Goal: Task Accomplishment & Management: Manage account settings

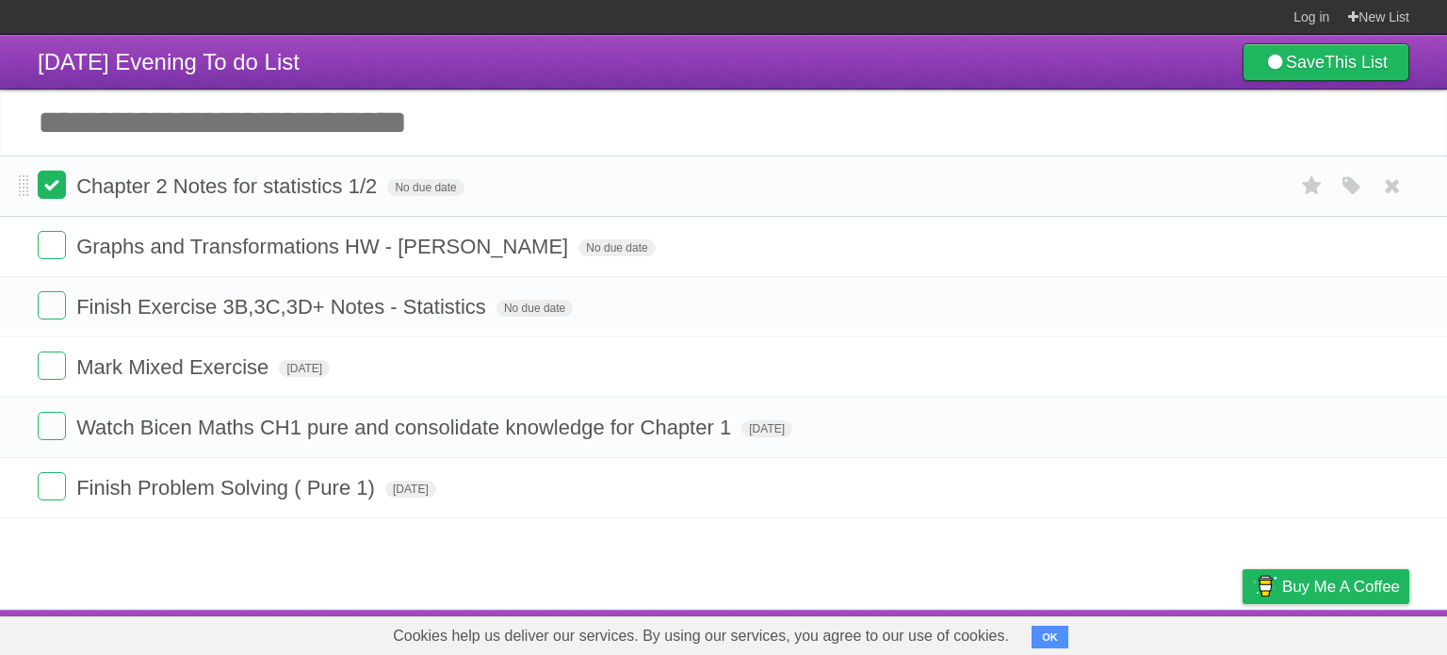
click at [51, 191] on label at bounding box center [52, 185] width 28 height 28
click at [48, 243] on label at bounding box center [52, 245] width 28 height 28
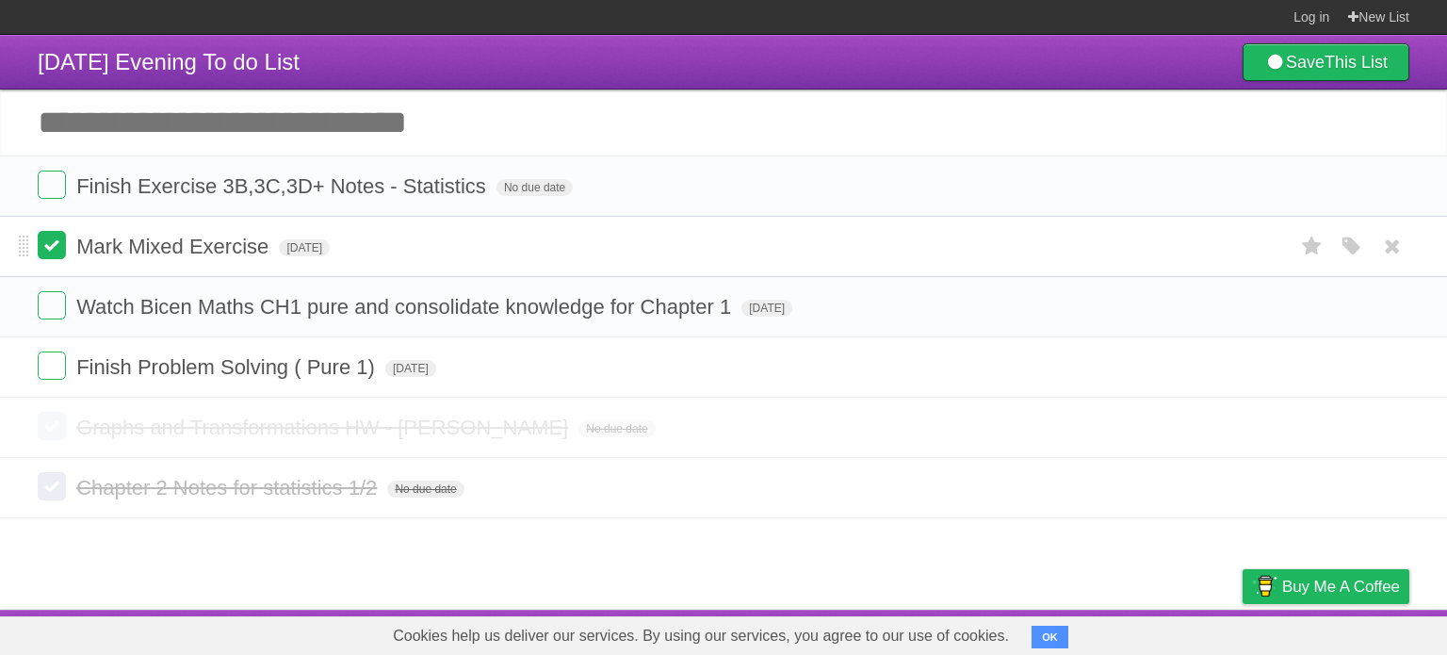
click at [57, 244] on label at bounding box center [52, 245] width 28 height 28
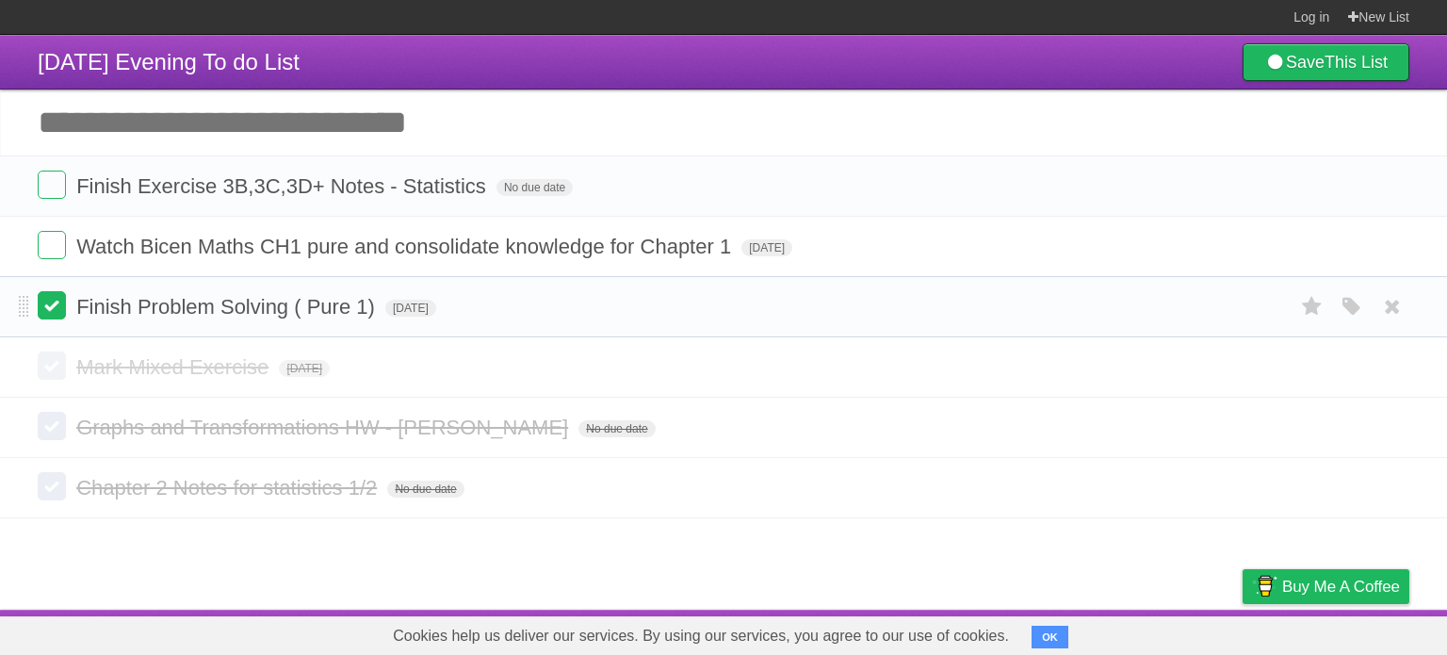
click at [57, 296] on label at bounding box center [52, 305] width 28 height 28
click at [54, 254] on label at bounding box center [52, 245] width 28 height 28
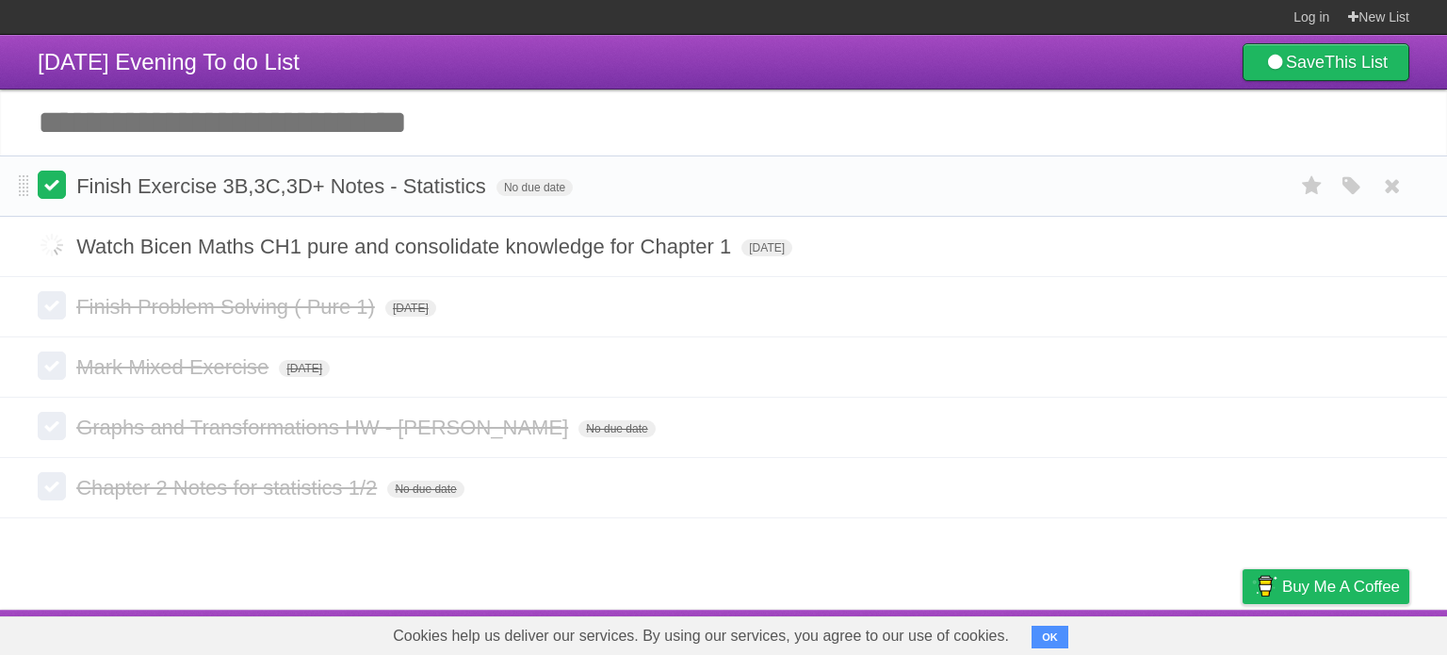
click at [59, 188] on label at bounding box center [52, 185] width 28 height 28
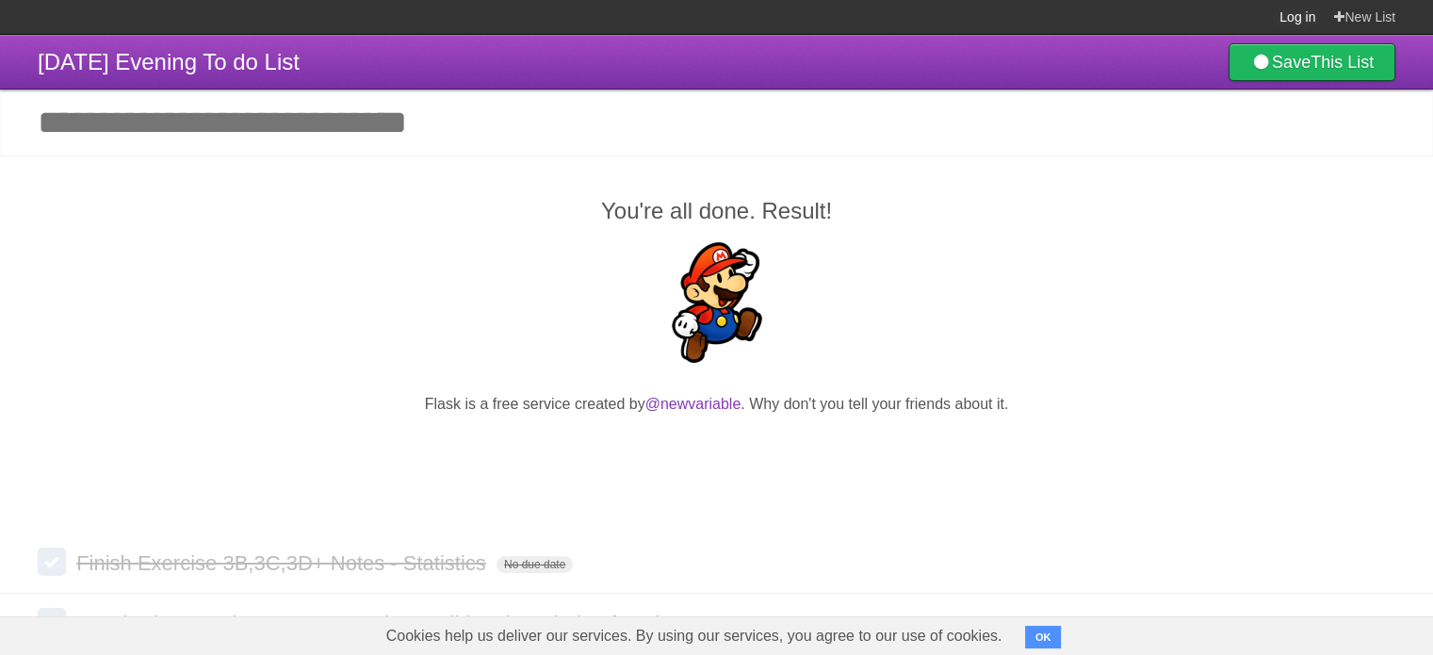
click at [1284, 14] on link "Log in" at bounding box center [1297, 17] width 36 height 34
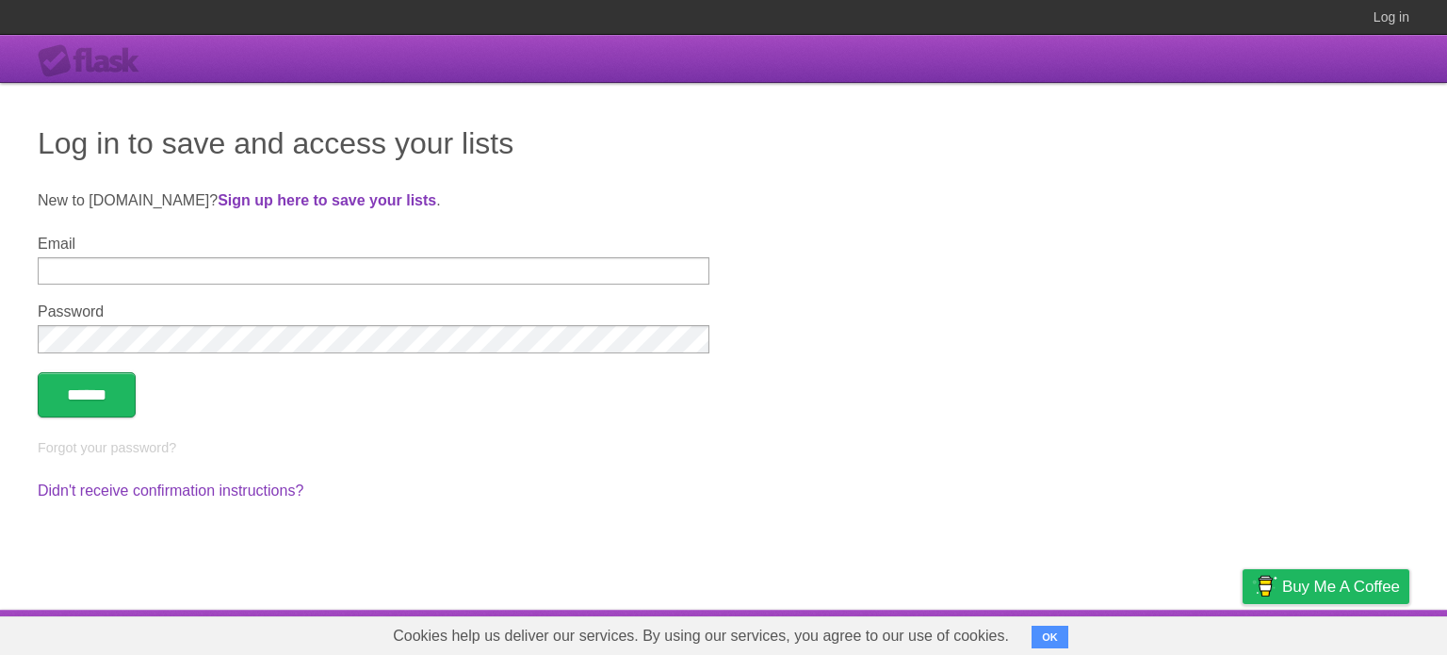
click at [656, 269] on input "Email" at bounding box center [374, 270] width 672 height 27
type input "**********"
click at [147, 450] on link "Forgot your password?" at bounding box center [107, 447] width 138 height 15
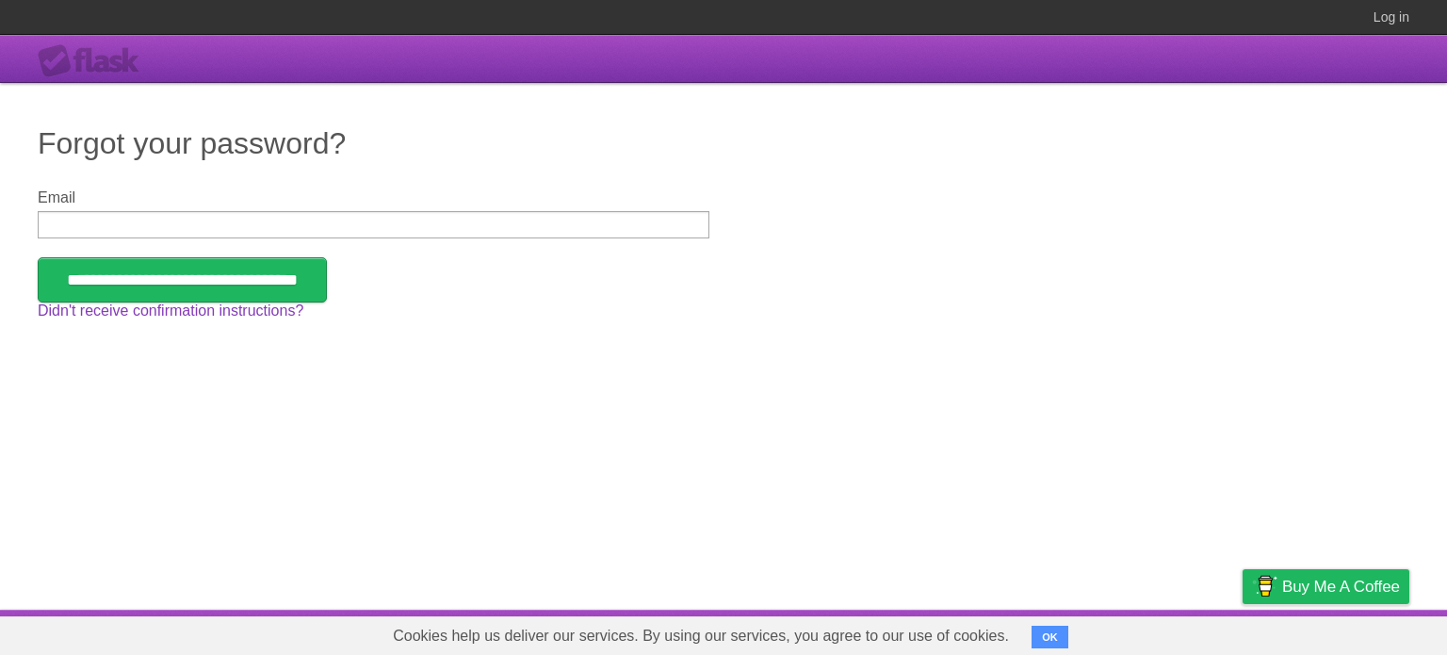
click at [219, 220] on input "Email" at bounding box center [374, 224] width 672 height 27
type input "**********"
click at [244, 287] on input "**********" at bounding box center [182, 279] width 289 height 45
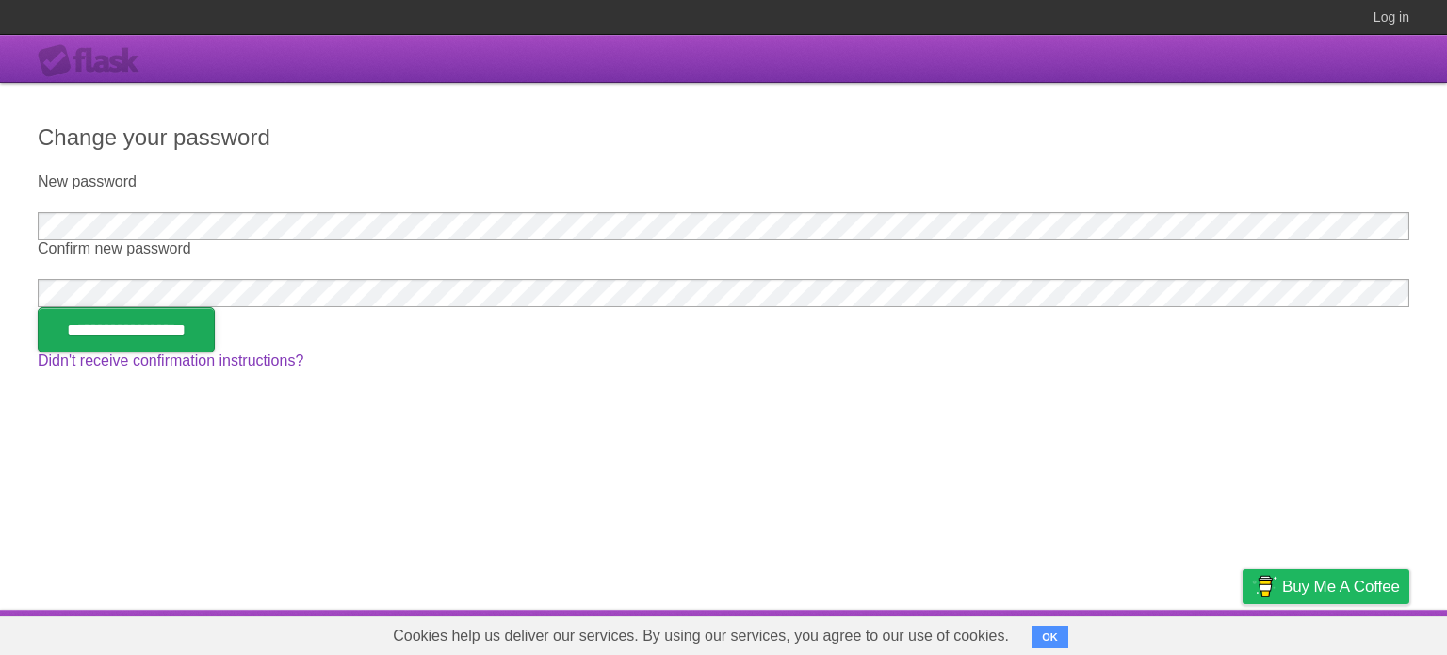
click at [215, 333] on input "**********" at bounding box center [126, 329] width 177 height 45
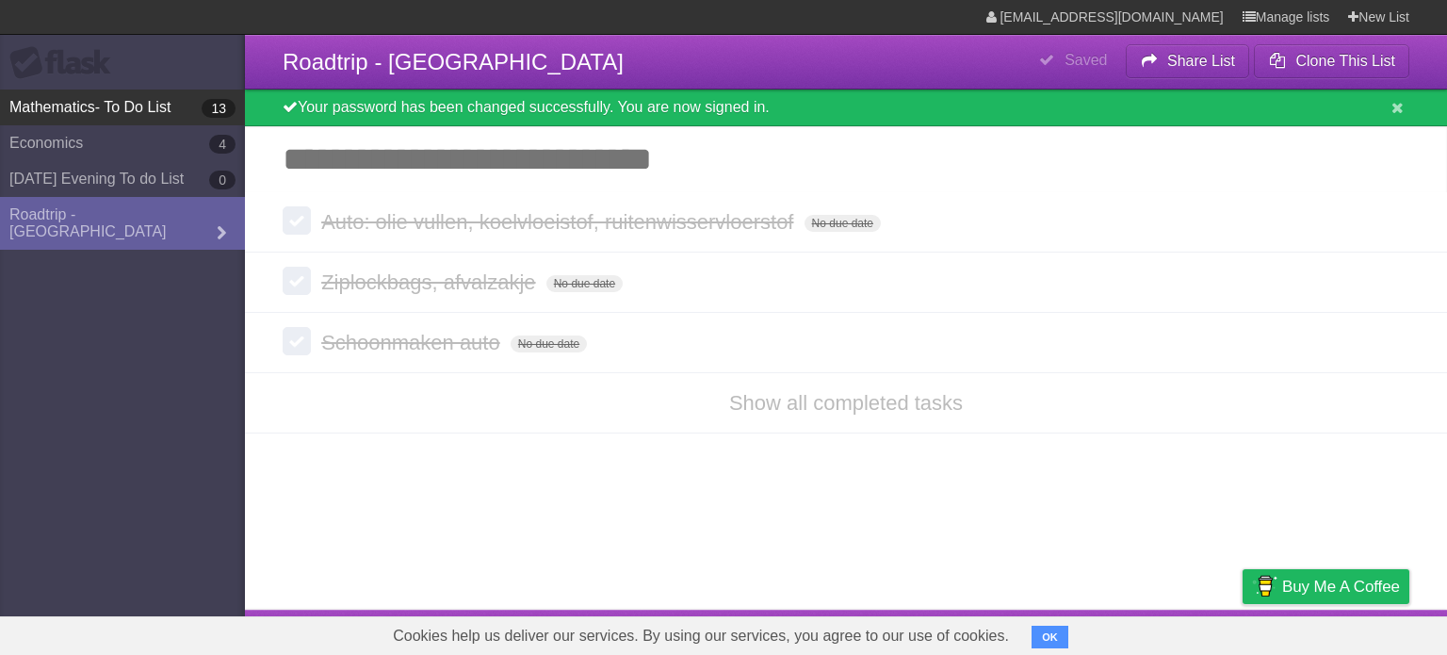
click at [228, 106] on b "13" at bounding box center [219, 108] width 34 height 19
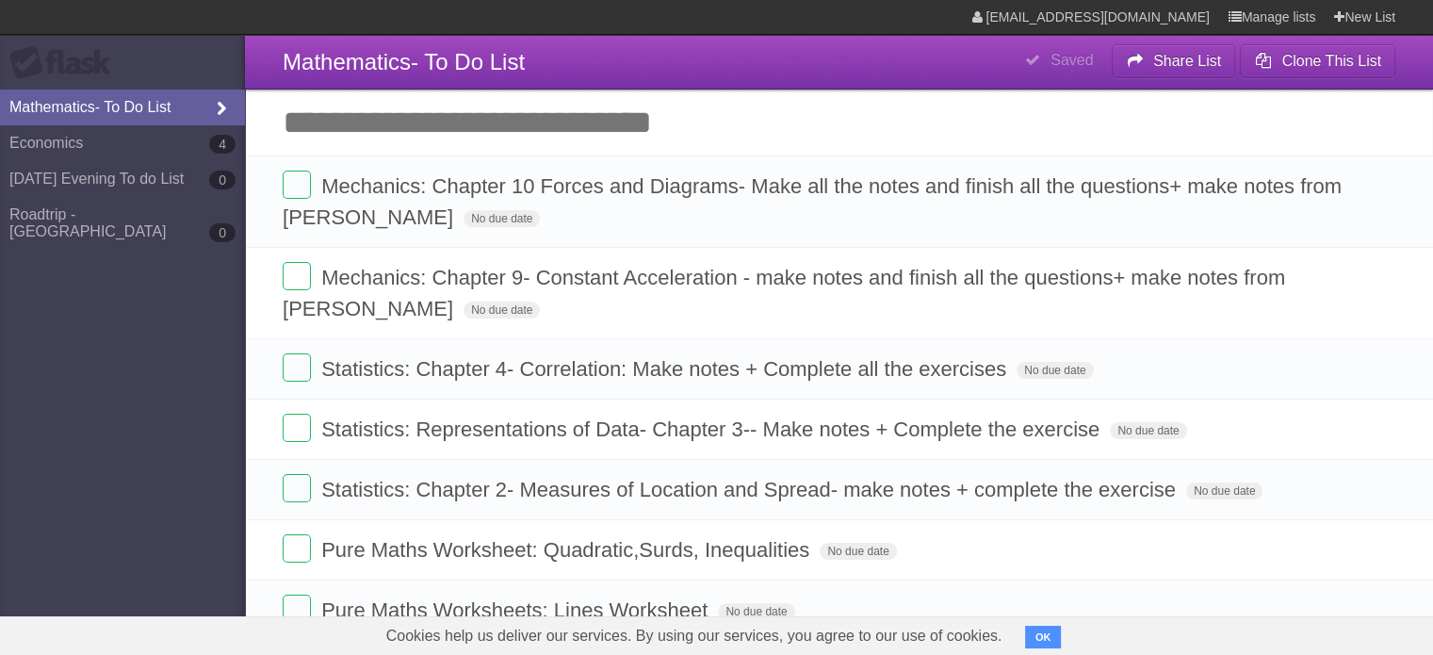
drag, startPoint x: 209, startPoint y: 110, endPoint x: 175, endPoint y: 108, distance: 34.0
click at [175, 108] on link "Mathematics- To Do List" at bounding box center [122, 107] width 245 height 36
click at [1377, 202] on form "Mechanics: Chapter 10 Forces and Diagrams- Make all the notes and finish all th…" at bounding box center [839, 202] width 1113 height 62
click at [1377, 209] on icon at bounding box center [1378, 217] width 26 height 31
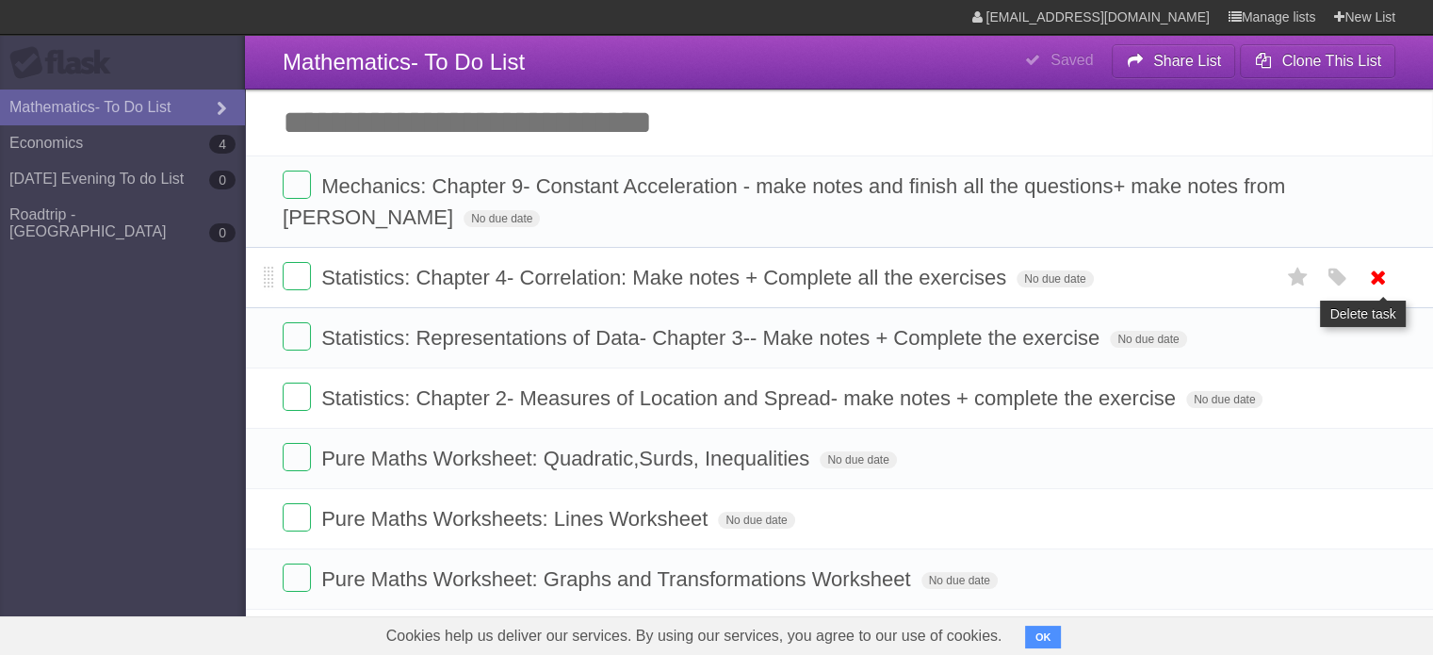
click at [1365, 276] on icon at bounding box center [1378, 277] width 26 height 31
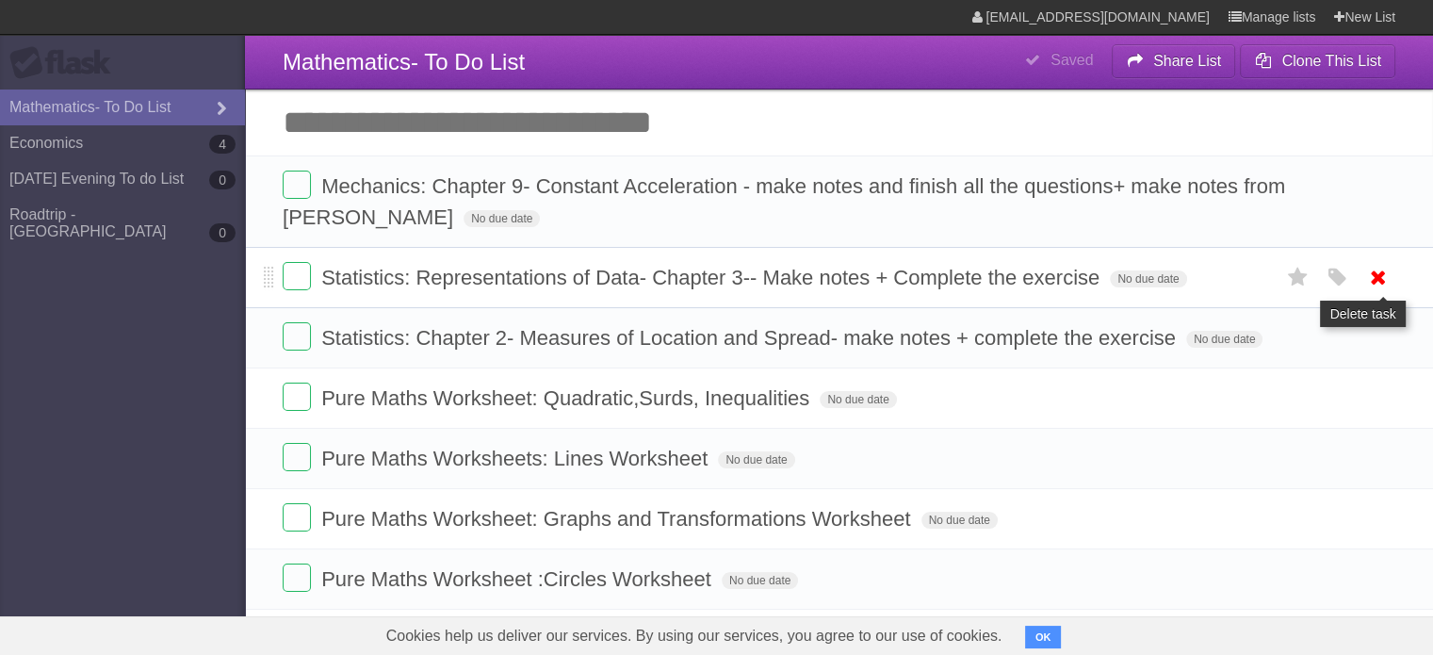
click at [1372, 289] on icon at bounding box center [1378, 277] width 26 height 31
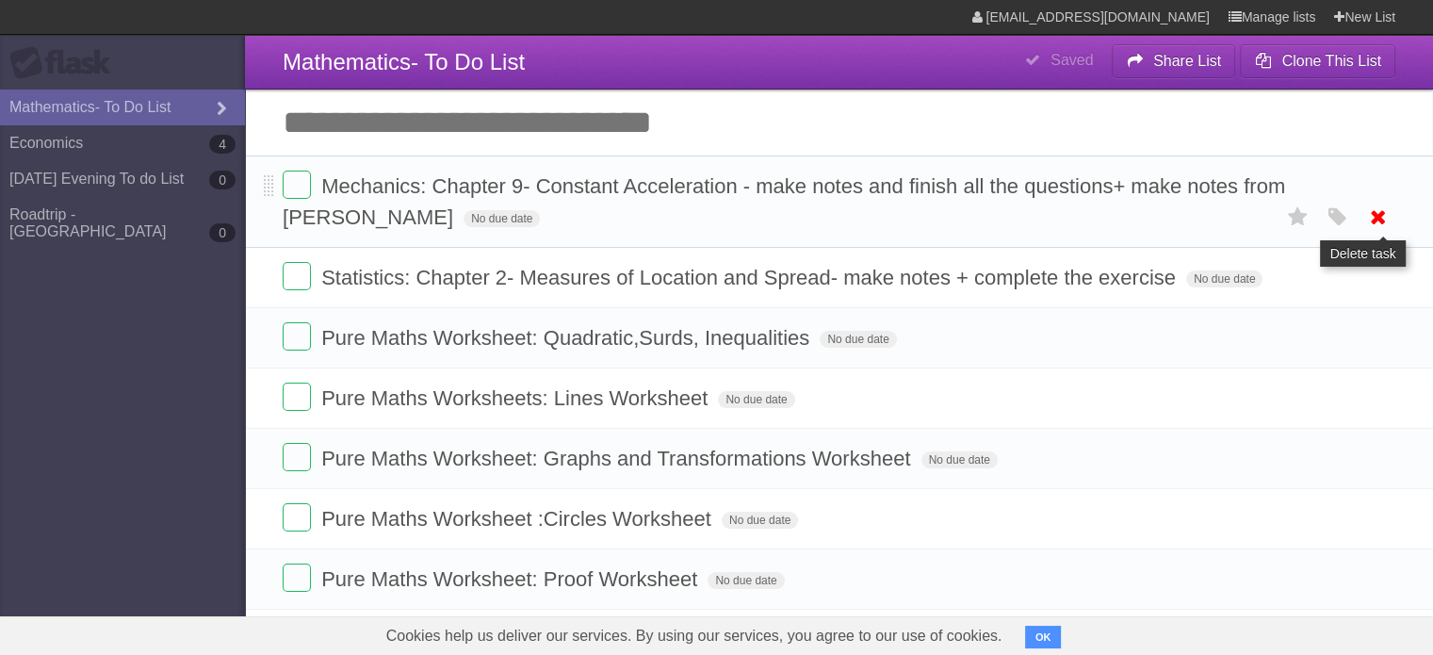
click at [1375, 219] on icon at bounding box center [1378, 217] width 26 height 31
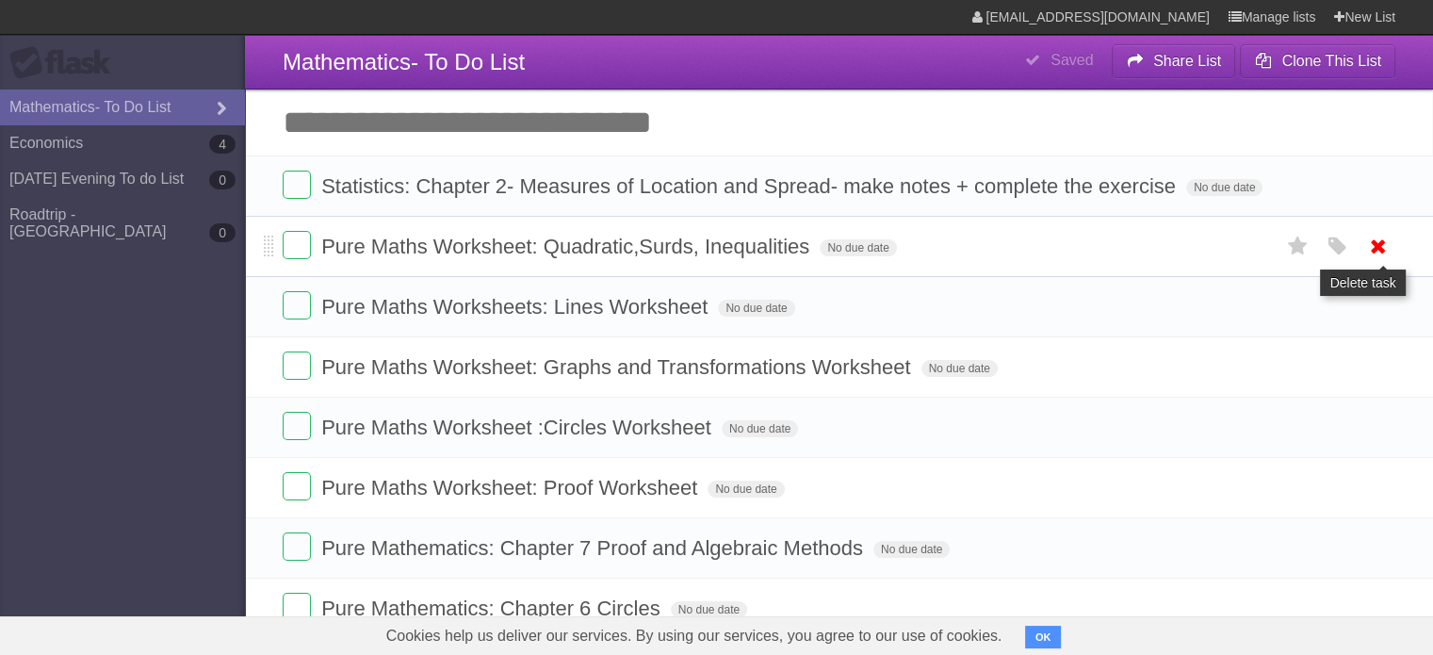
click at [1366, 254] on icon at bounding box center [1378, 246] width 26 height 31
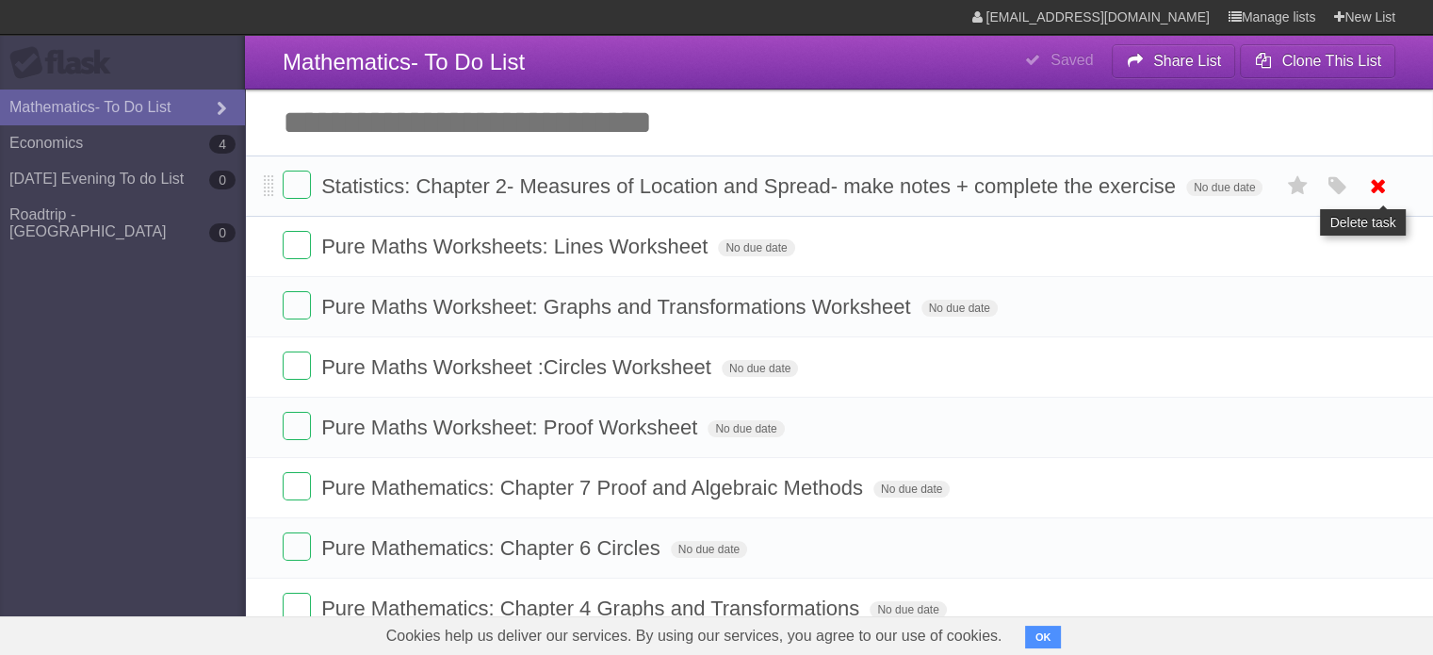
click at [1378, 191] on icon at bounding box center [1378, 186] width 26 height 31
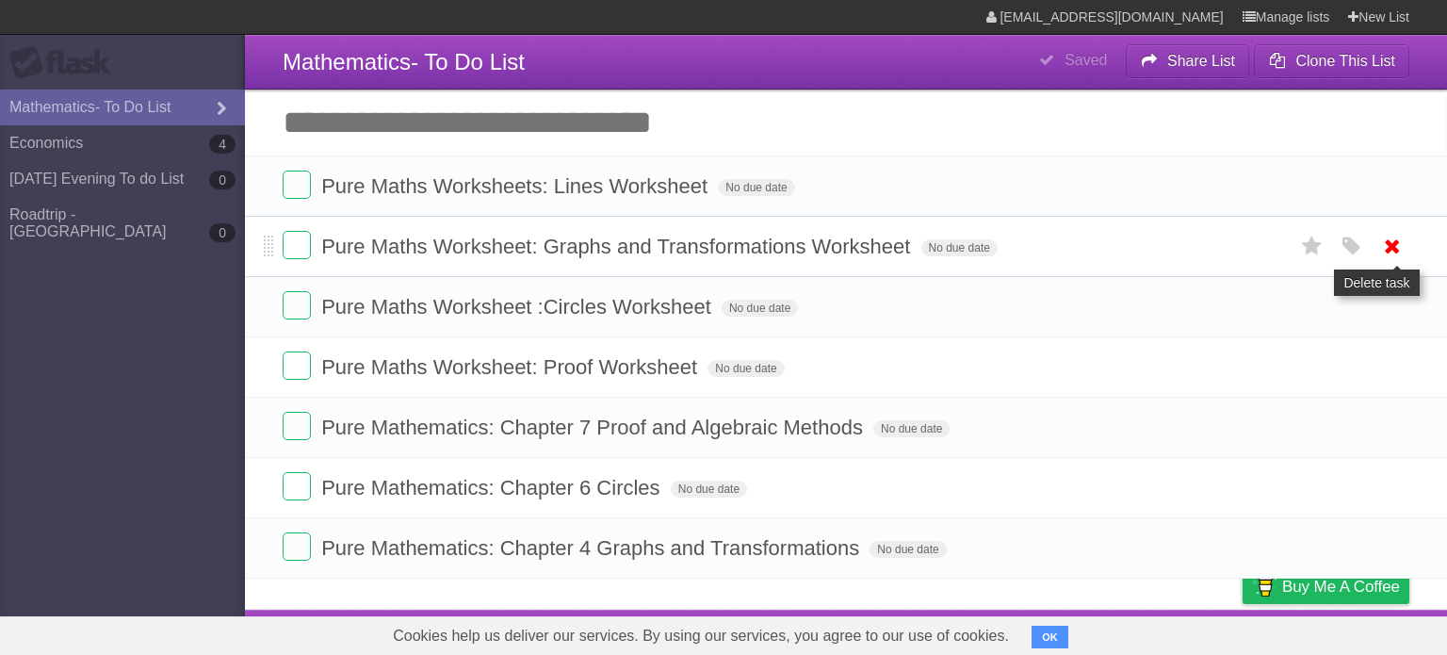
click at [1385, 248] on icon at bounding box center [1392, 246] width 26 height 31
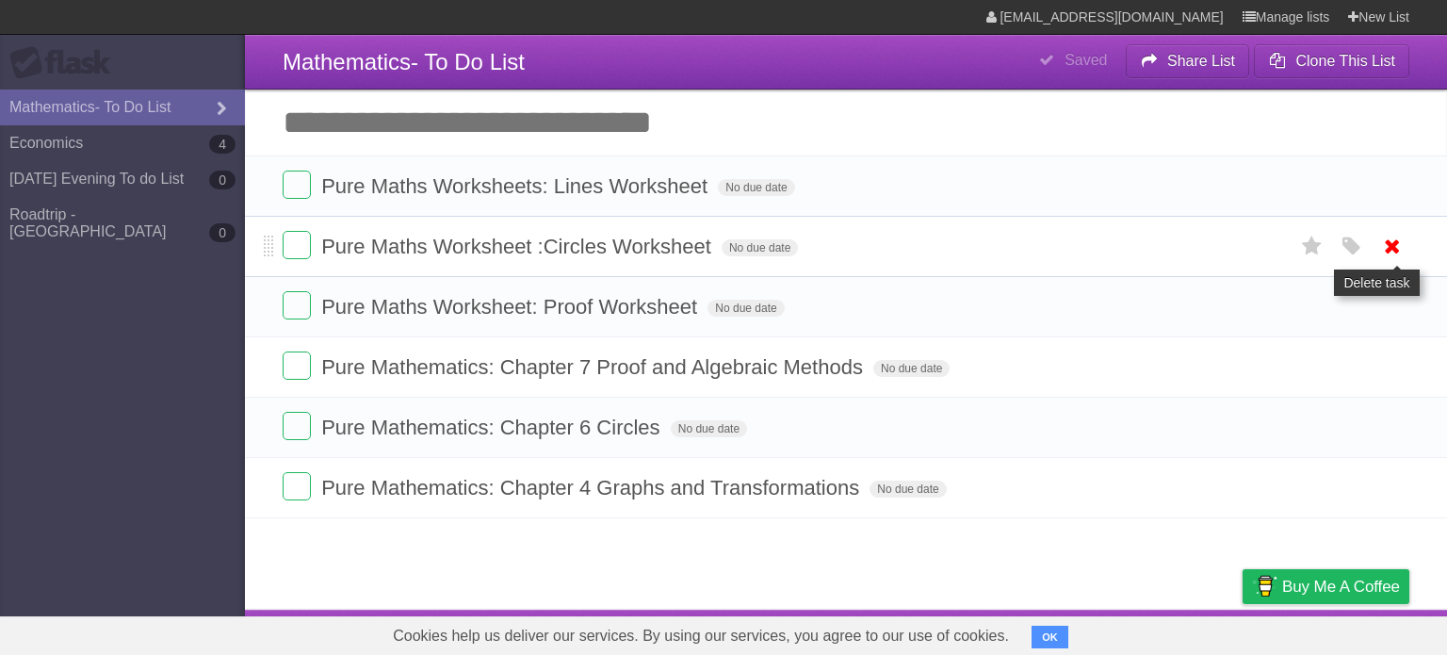
click at [1394, 252] on icon at bounding box center [1392, 246] width 26 height 31
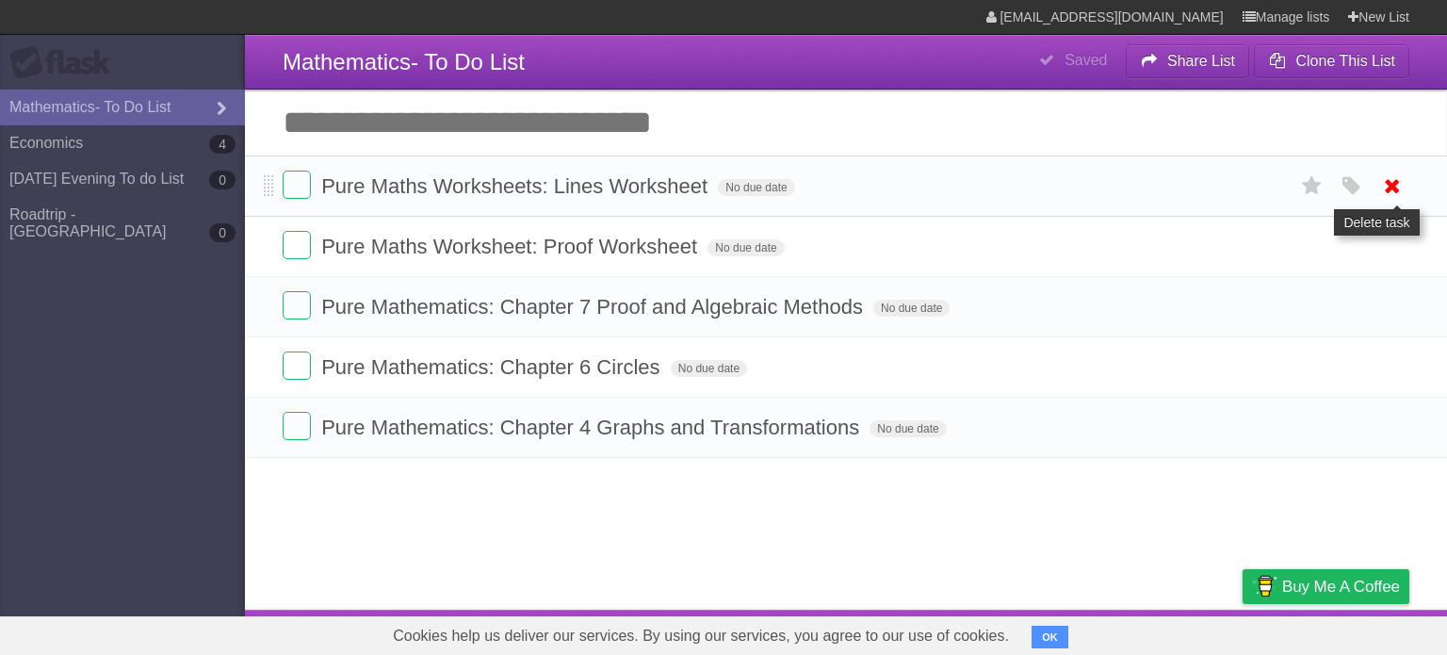
click at [1385, 177] on icon at bounding box center [1392, 186] width 26 height 31
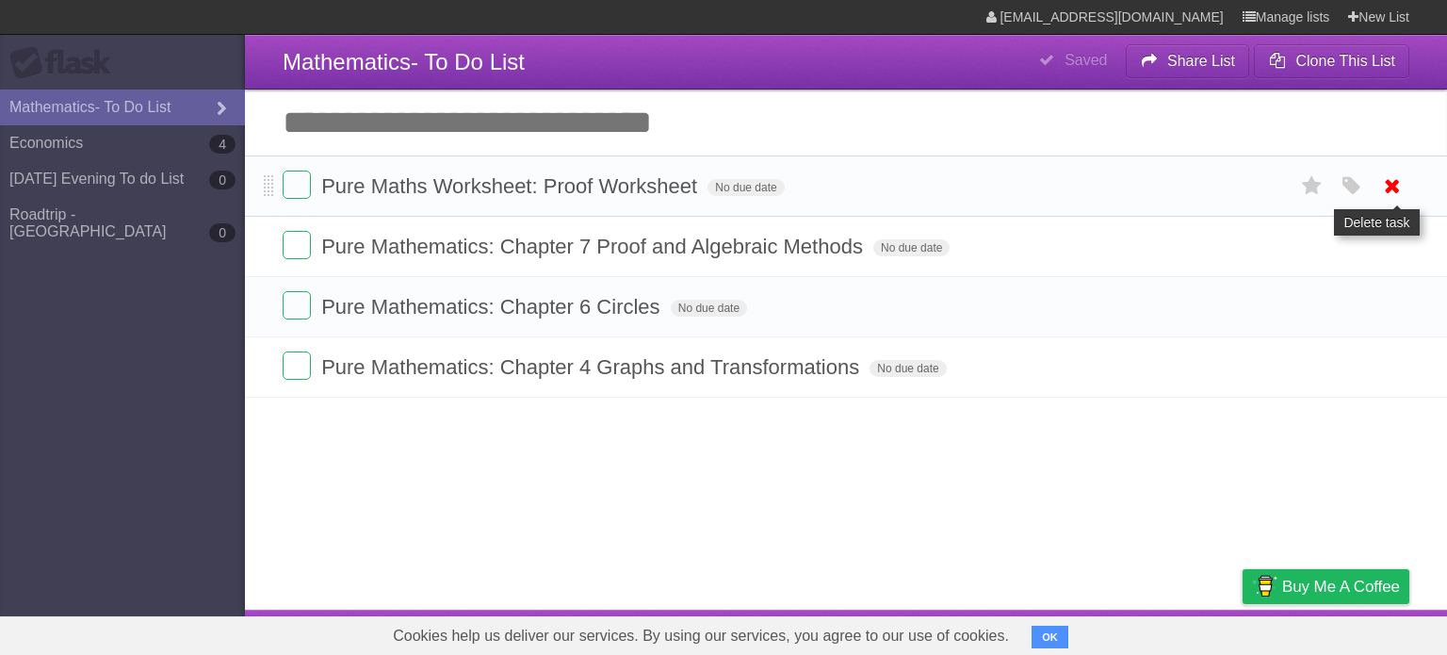
click at [1399, 187] on icon at bounding box center [1392, 186] width 26 height 31
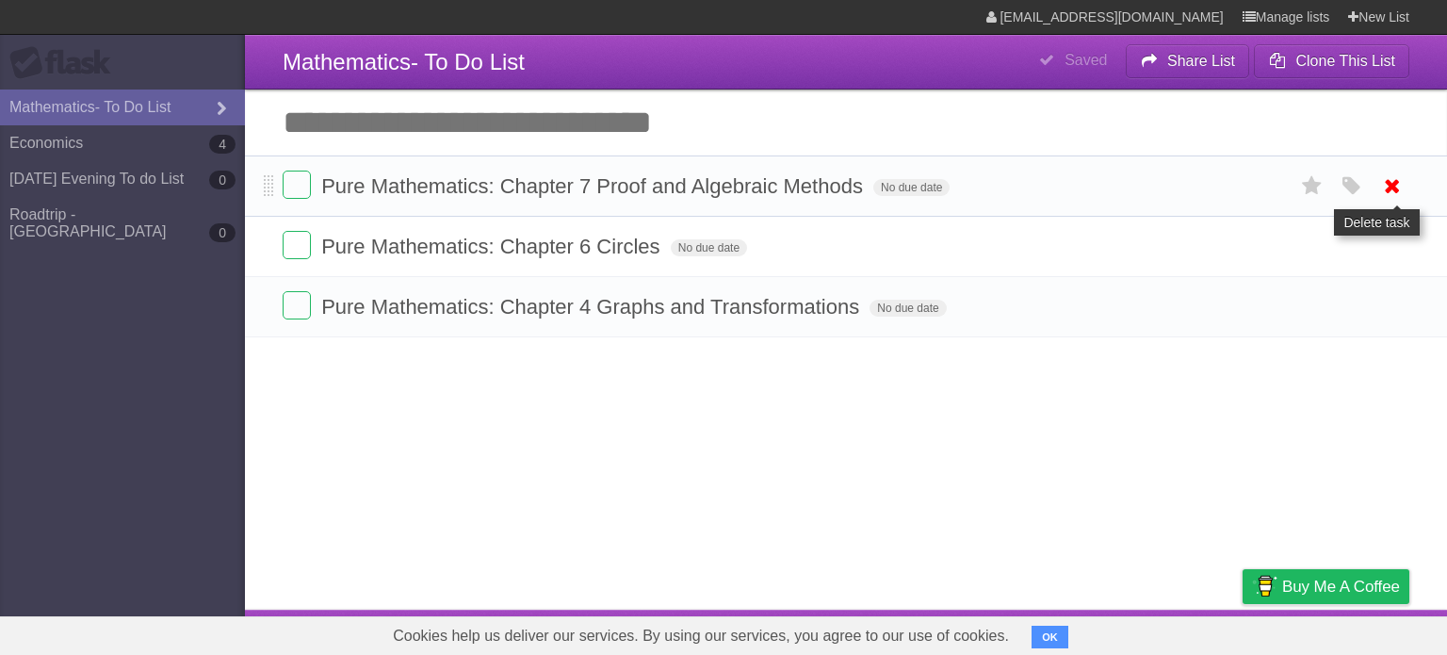
click at [1383, 199] on icon at bounding box center [1392, 186] width 26 height 31
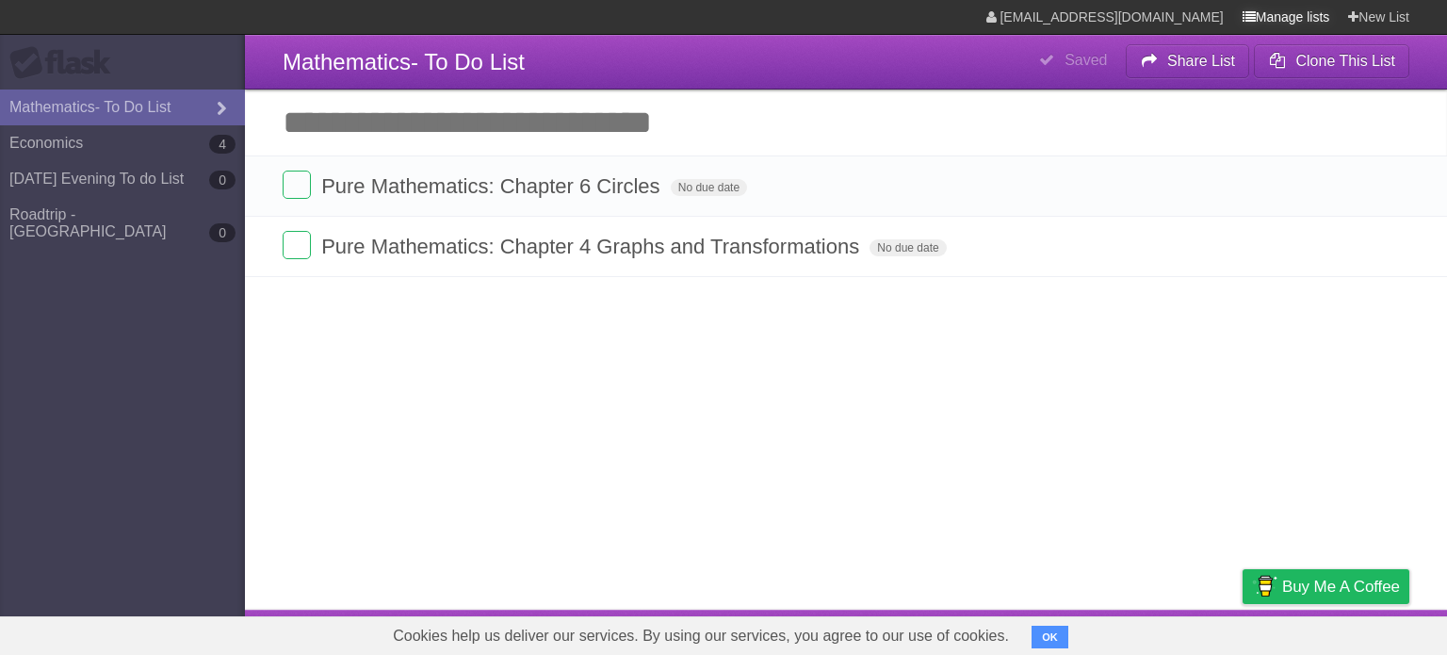
click at [1273, 10] on link "Manage lists" at bounding box center [1287, 17] width 88 height 34
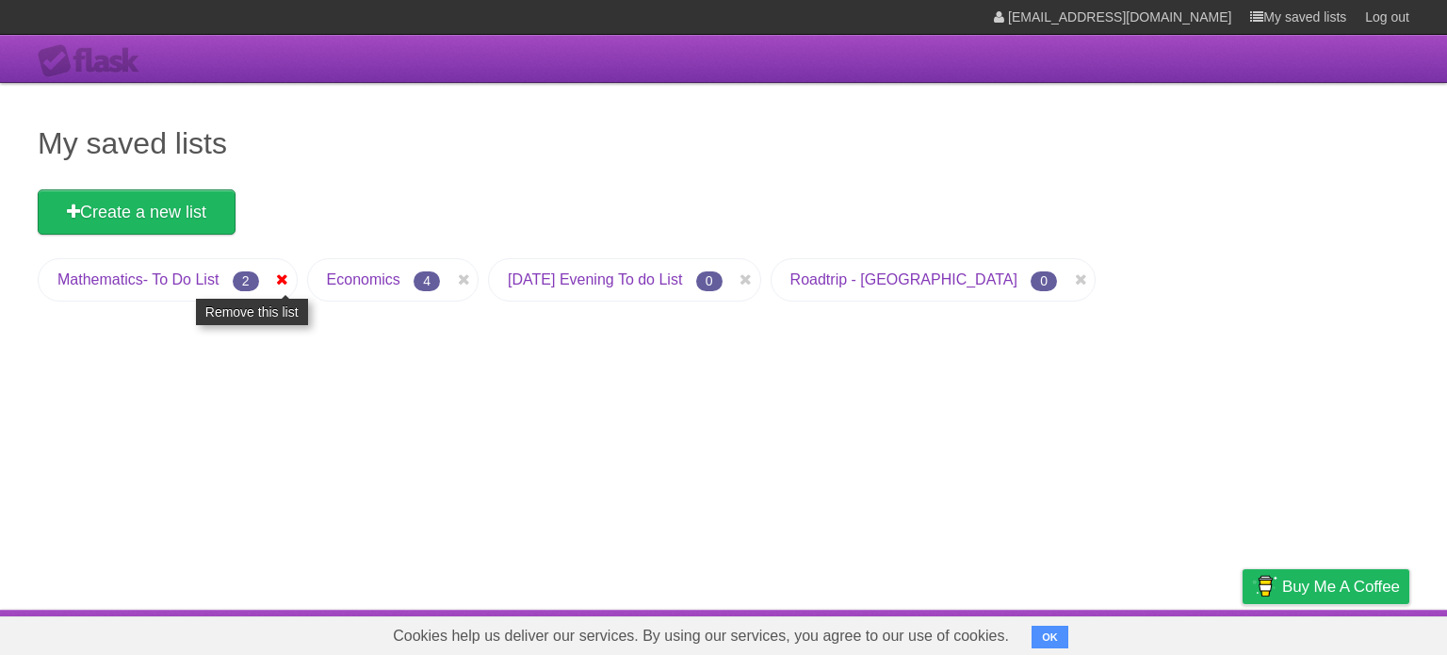
click at [292, 279] on link at bounding box center [282, 279] width 28 height 23
click at [279, 278] on icon at bounding box center [282, 279] width 19 height 23
click at [457, 281] on icon at bounding box center [463, 279] width 19 height 23
click at [464, 276] on icon at bounding box center [463, 279] width 19 height 23
click at [758, 278] on link at bounding box center [746, 279] width 28 height 23
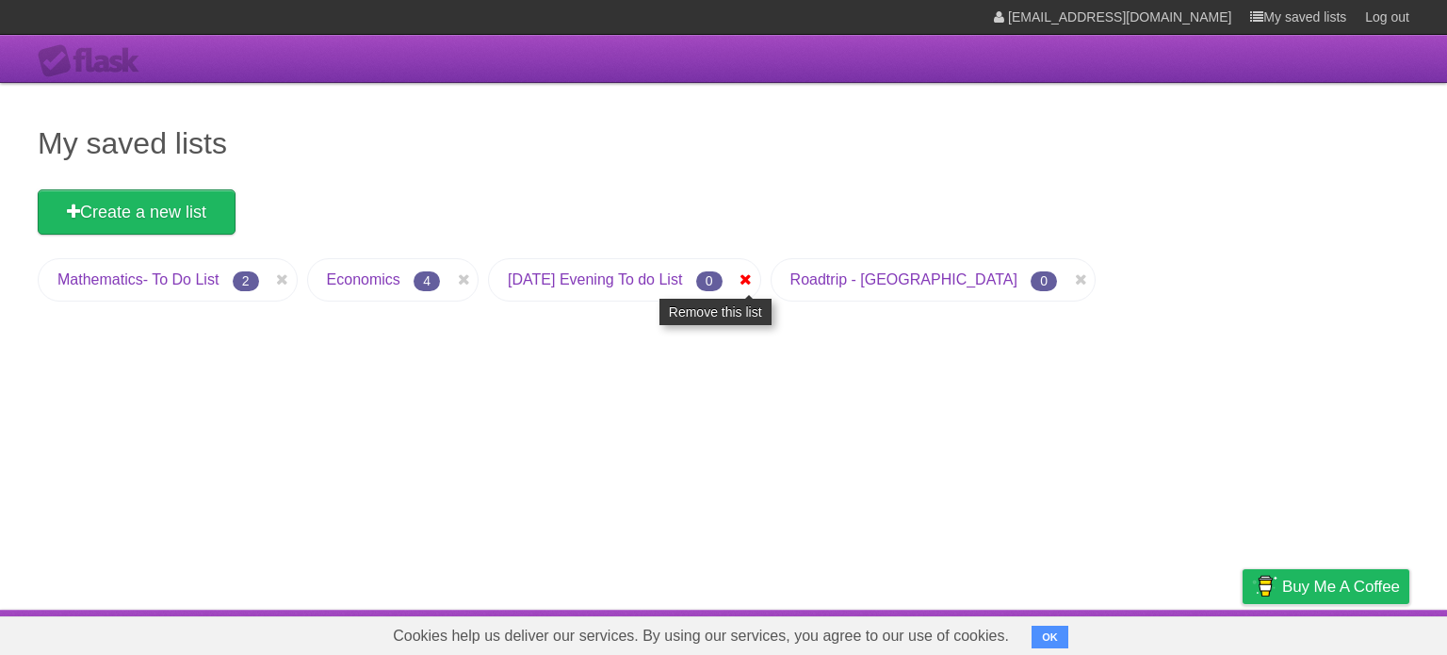
click at [756, 274] on icon at bounding box center [746, 279] width 19 height 23
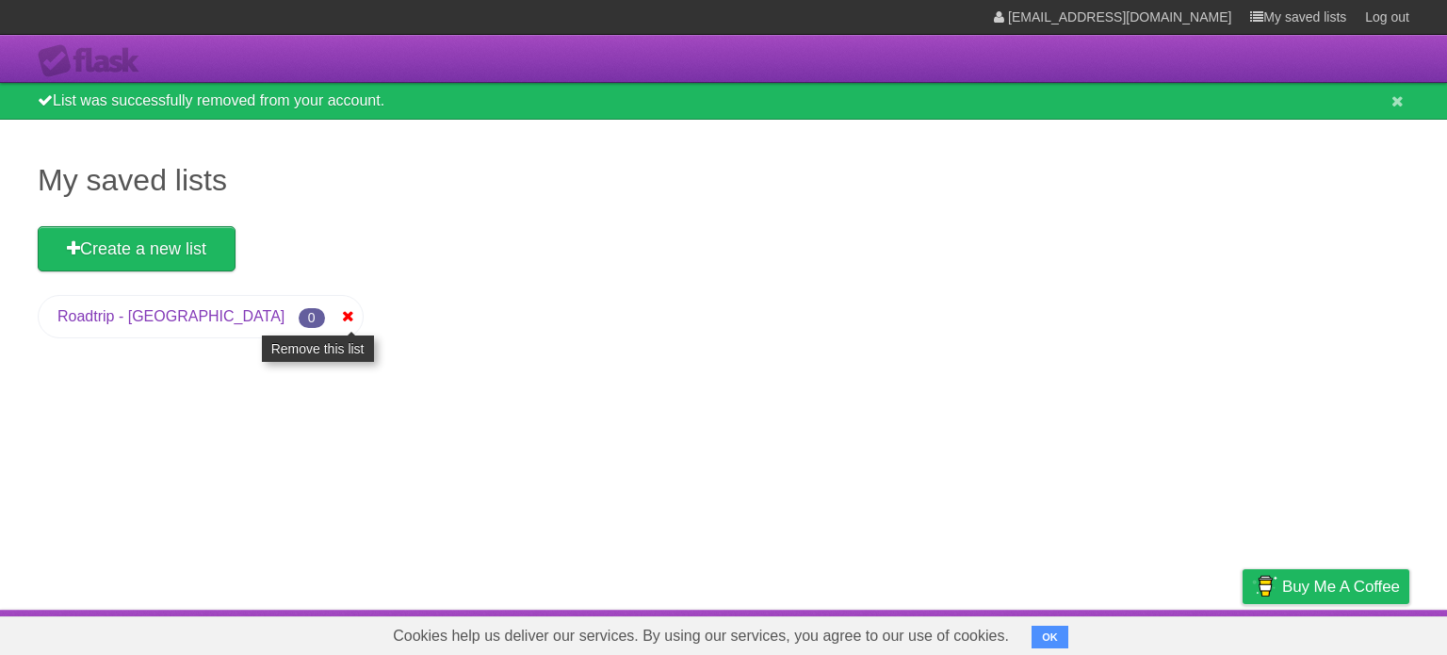
click at [339, 317] on icon at bounding box center [348, 316] width 19 height 23
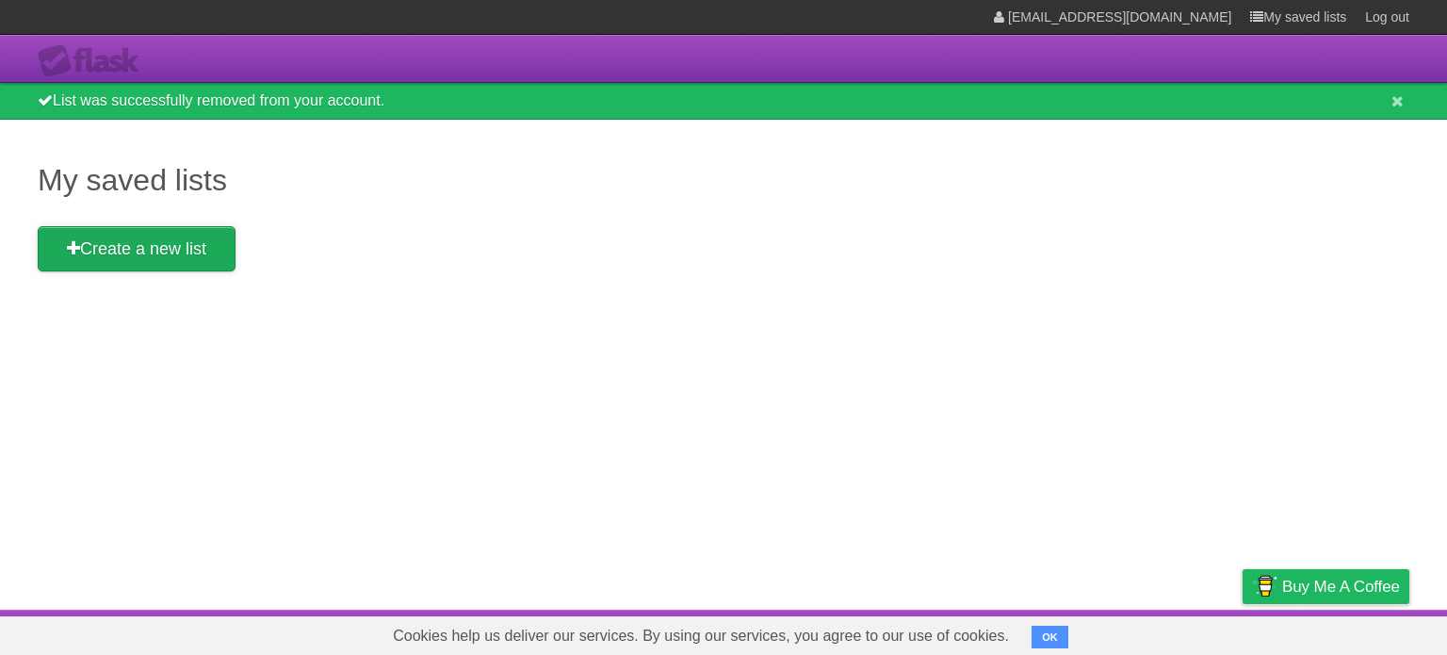
click at [147, 252] on link "Create a new list" at bounding box center [137, 248] width 198 height 45
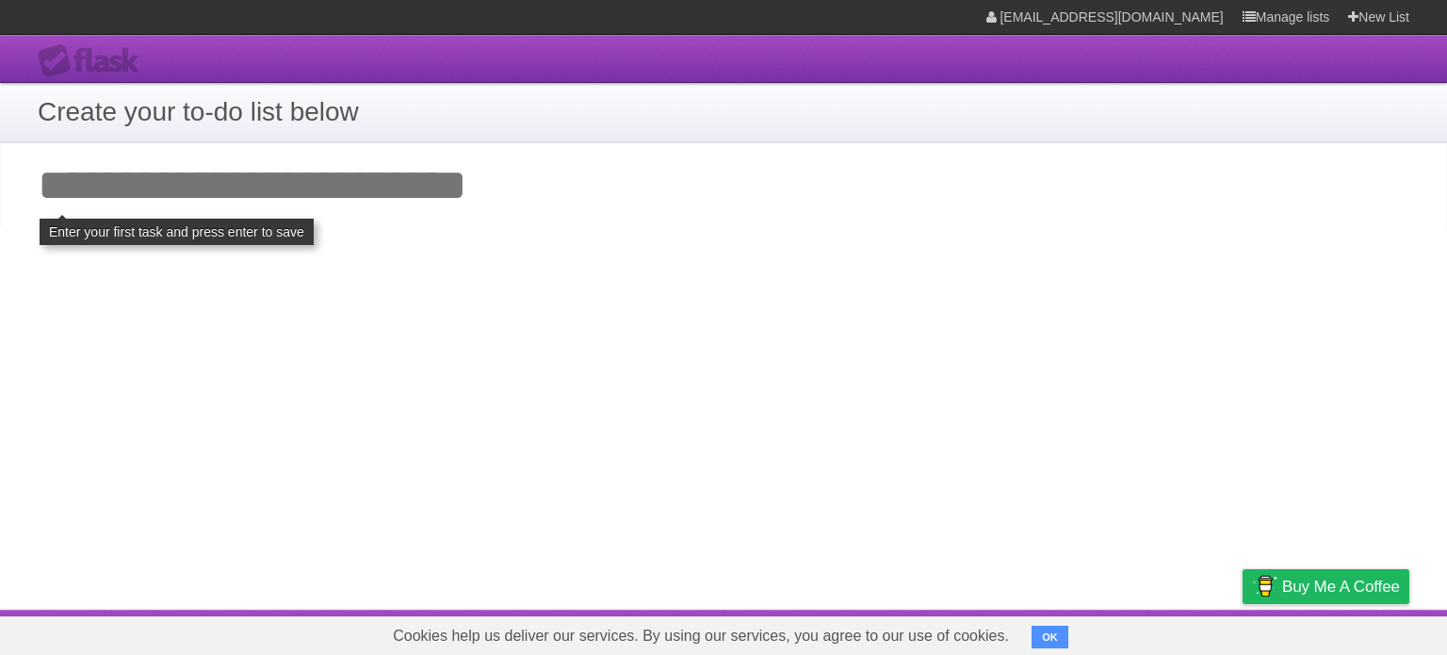
click at [237, 106] on h1 "Create your to-do list below" at bounding box center [724, 112] width 1372 height 40
